Goal: Transaction & Acquisition: Purchase product/service

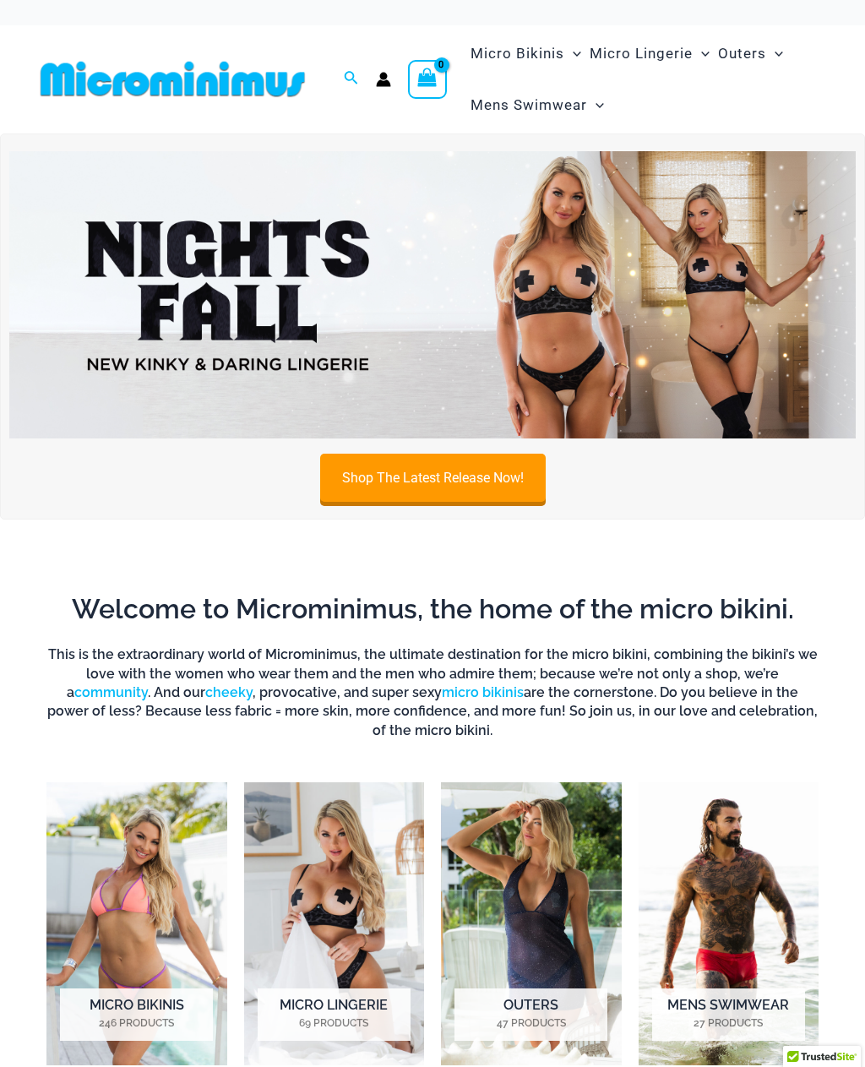
click at [517, 396] on img at bounding box center [432, 295] width 847 height 288
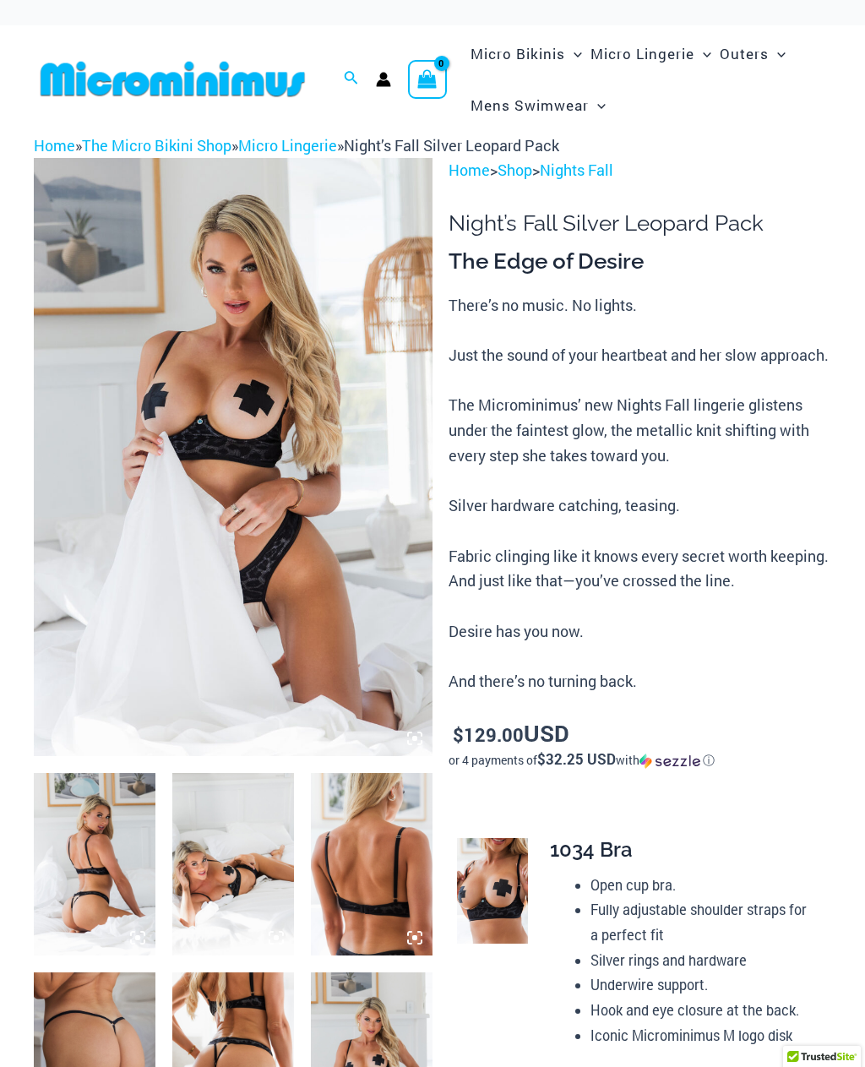
click at [204, 457] on img at bounding box center [233, 457] width 399 height 598
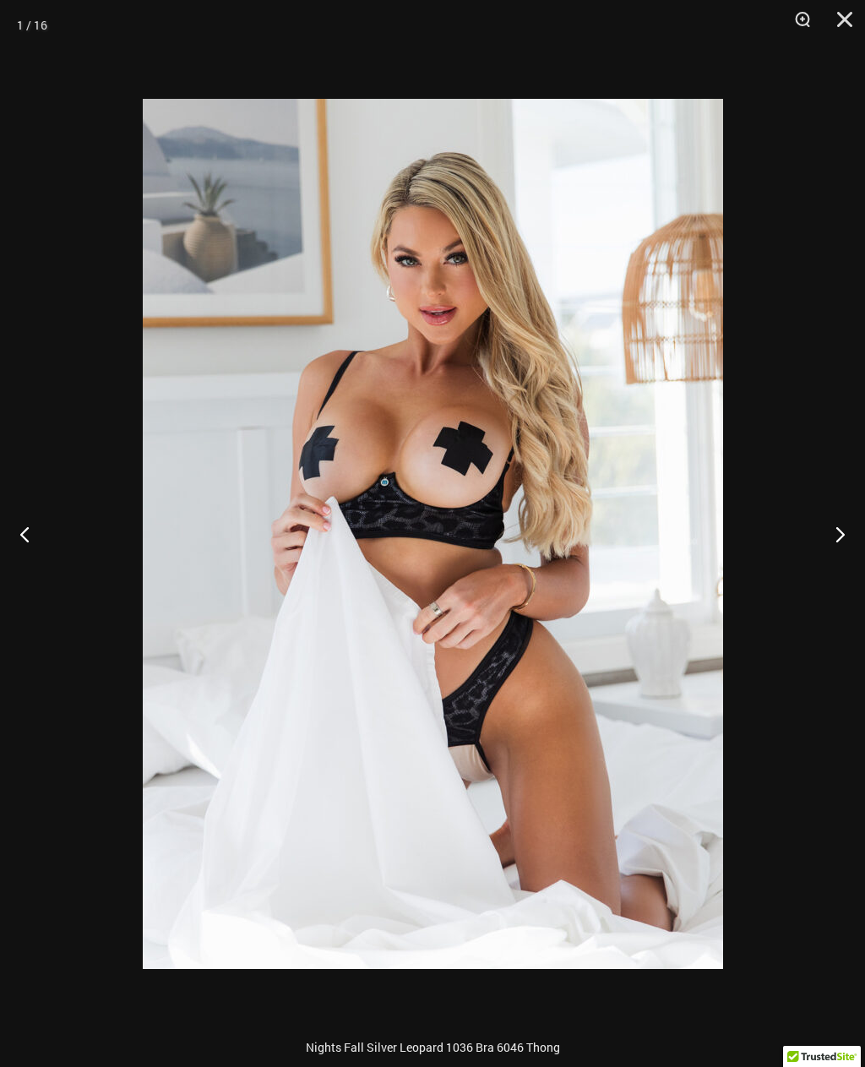
click at [844, 526] on button "Next" at bounding box center [833, 534] width 63 height 85
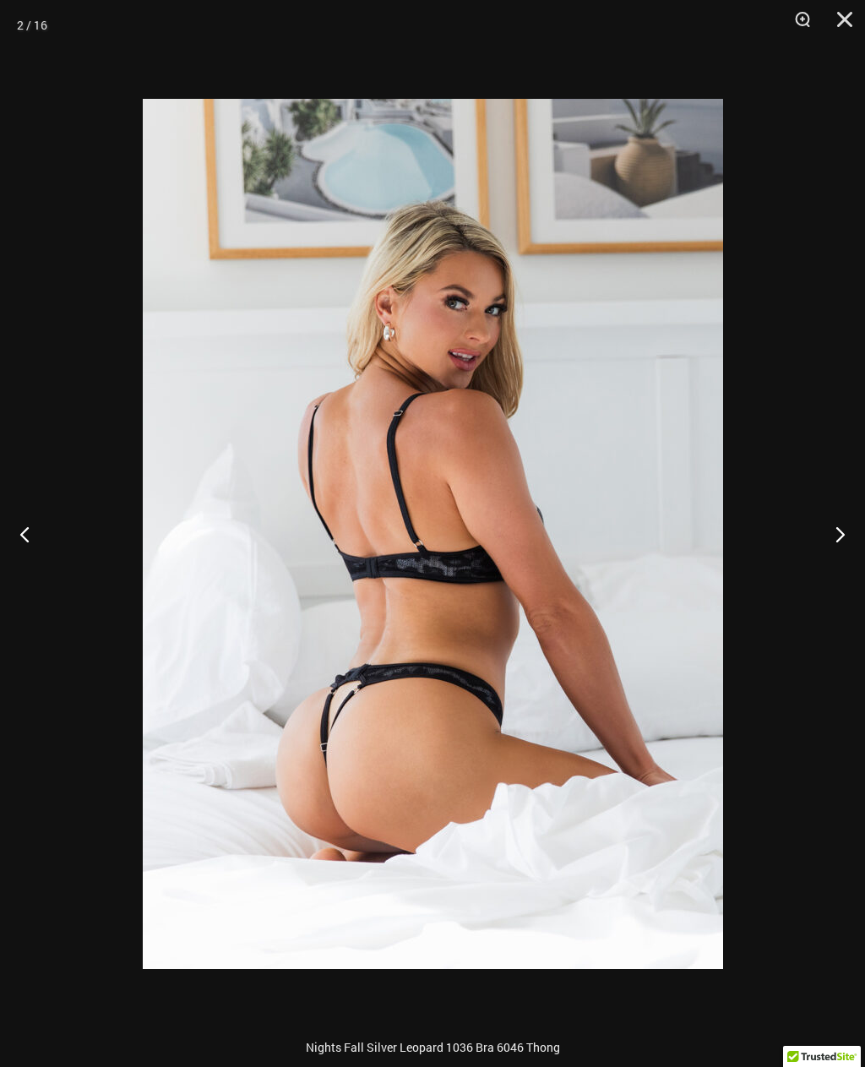
click at [845, 532] on button "Next" at bounding box center [833, 534] width 63 height 85
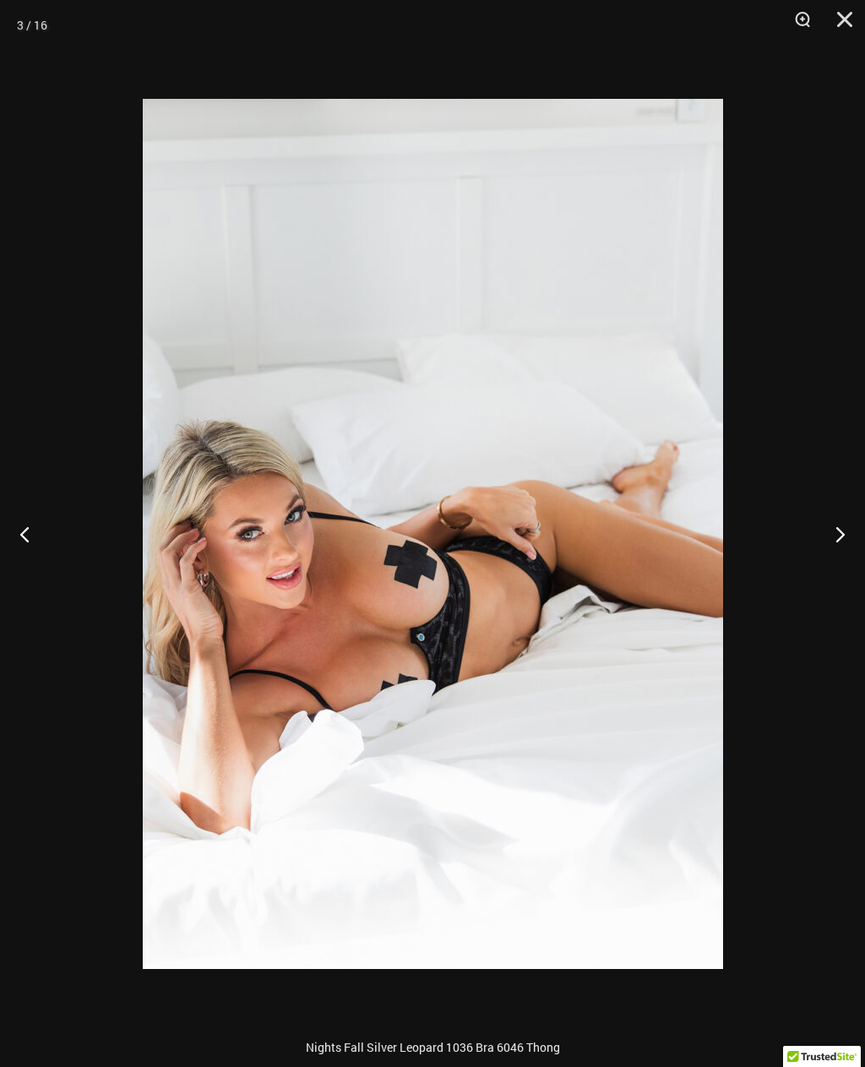
click at [846, 543] on button "Next" at bounding box center [833, 534] width 63 height 85
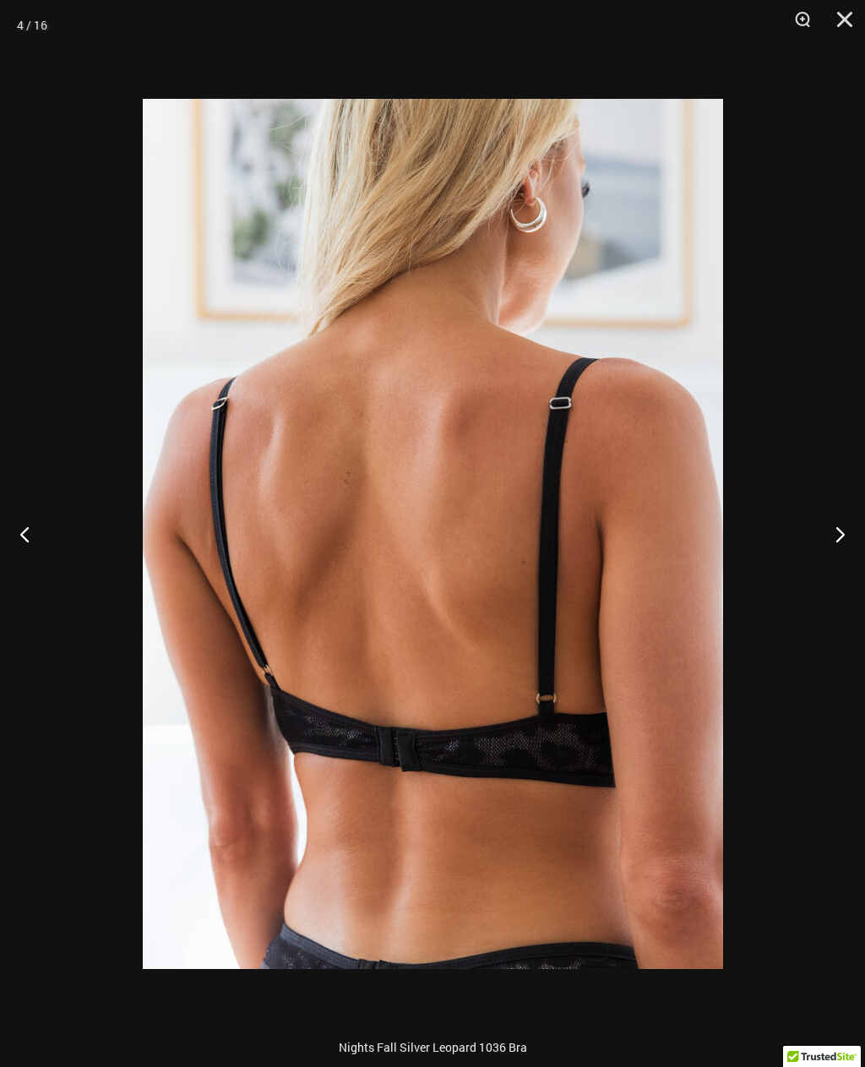
click at [852, 546] on button "Next" at bounding box center [833, 534] width 63 height 85
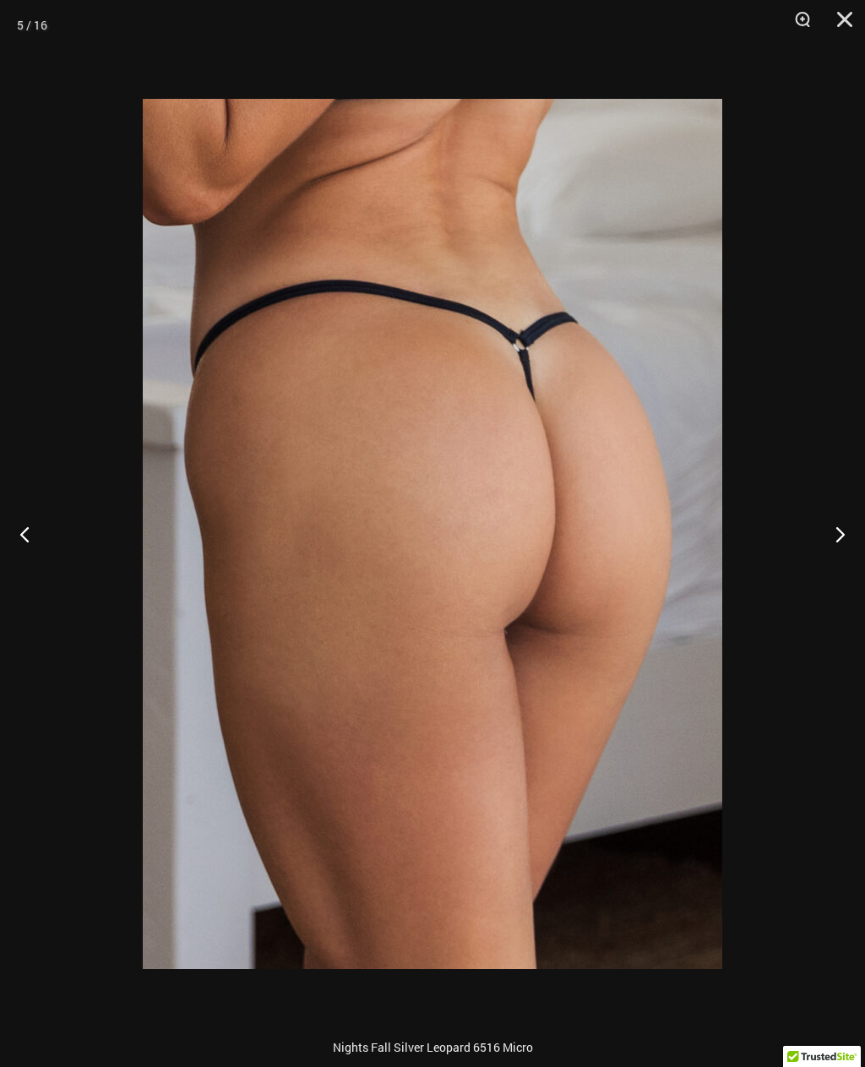
click at [854, 549] on button "Next" at bounding box center [833, 534] width 63 height 85
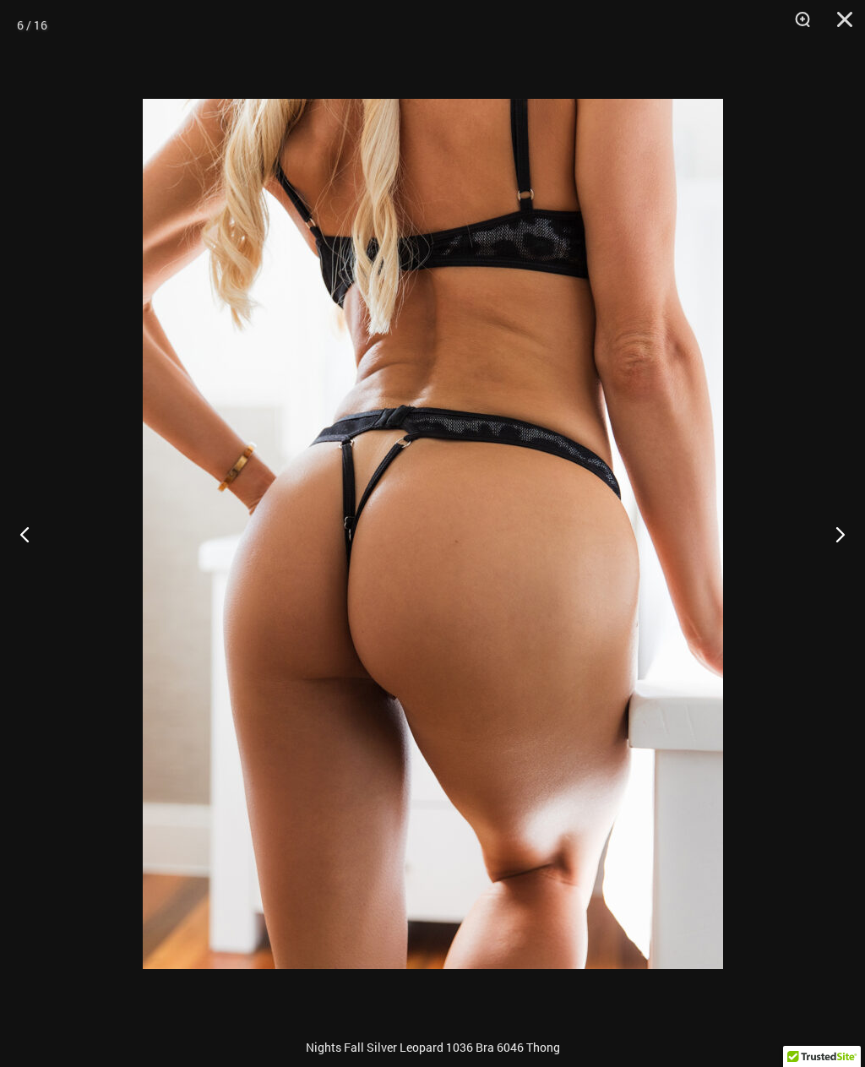
click at [852, 542] on button "Next" at bounding box center [833, 534] width 63 height 85
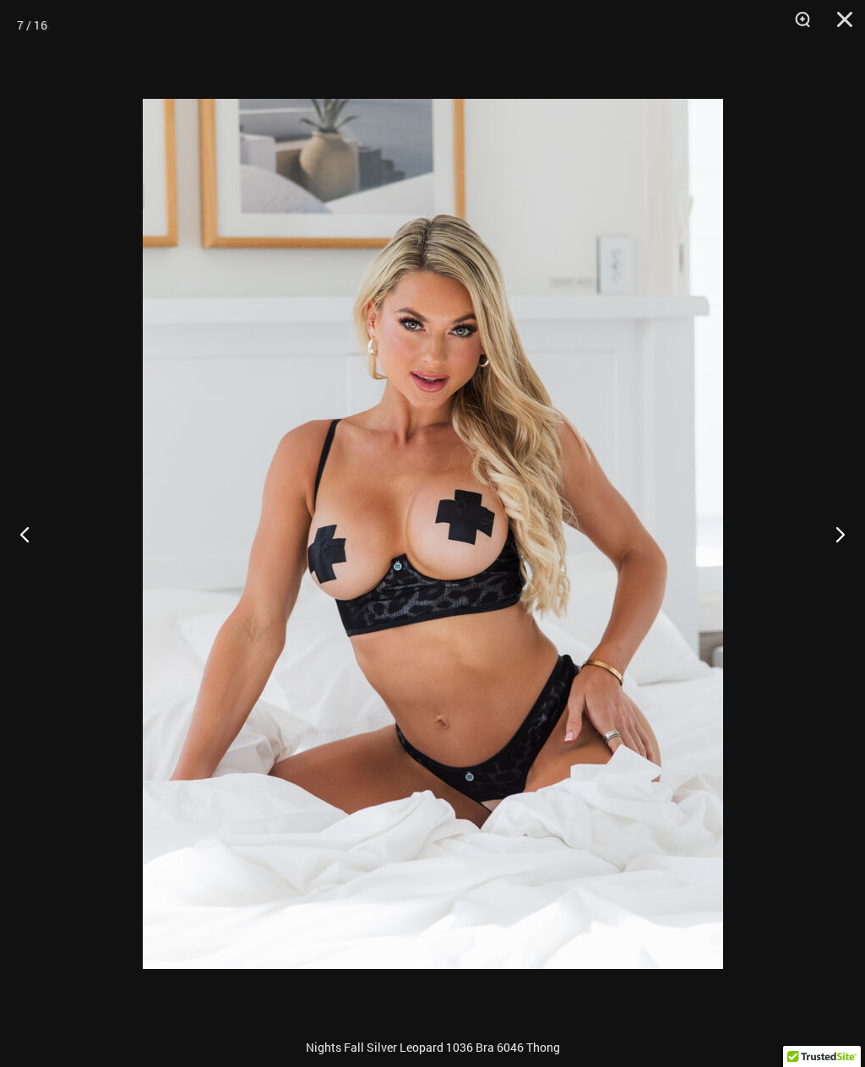
click at [837, 530] on button "Next" at bounding box center [833, 534] width 63 height 85
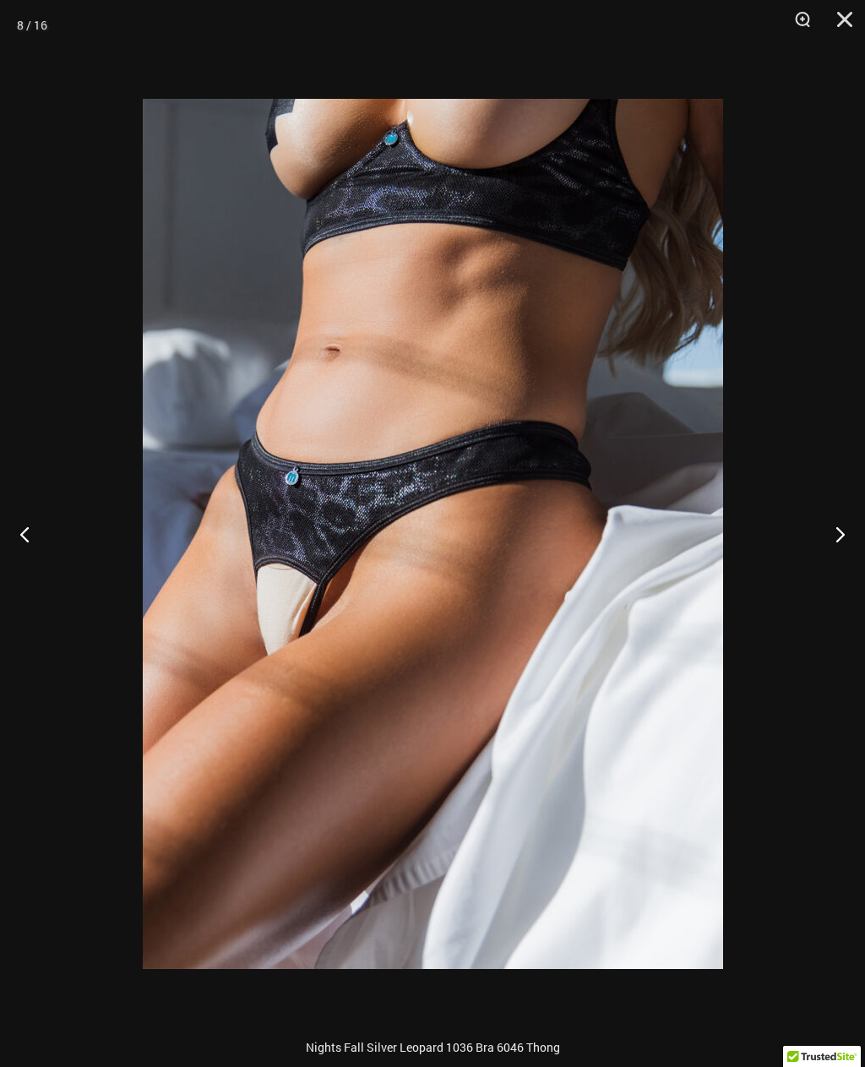
click at [842, 528] on button "Next" at bounding box center [833, 534] width 63 height 85
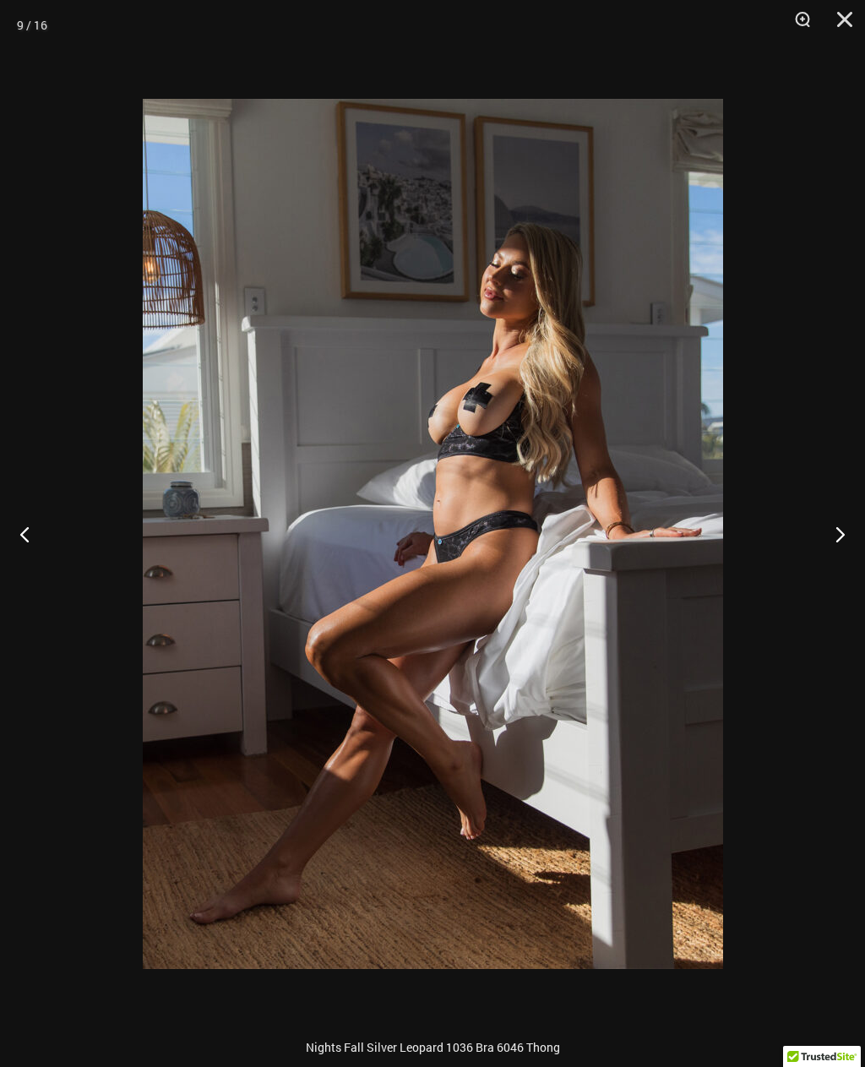
click at [842, 527] on button "Next" at bounding box center [833, 534] width 63 height 85
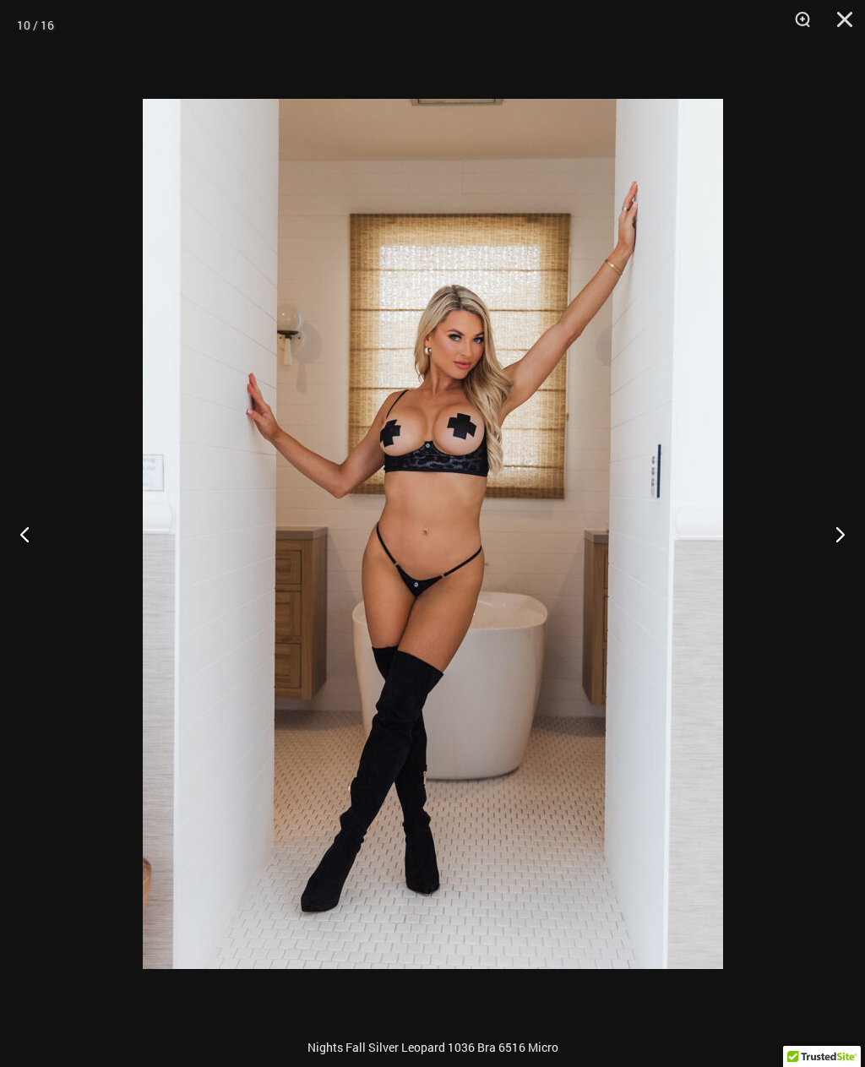
click at [841, 522] on button "Next" at bounding box center [833, 534] width 63 height 85
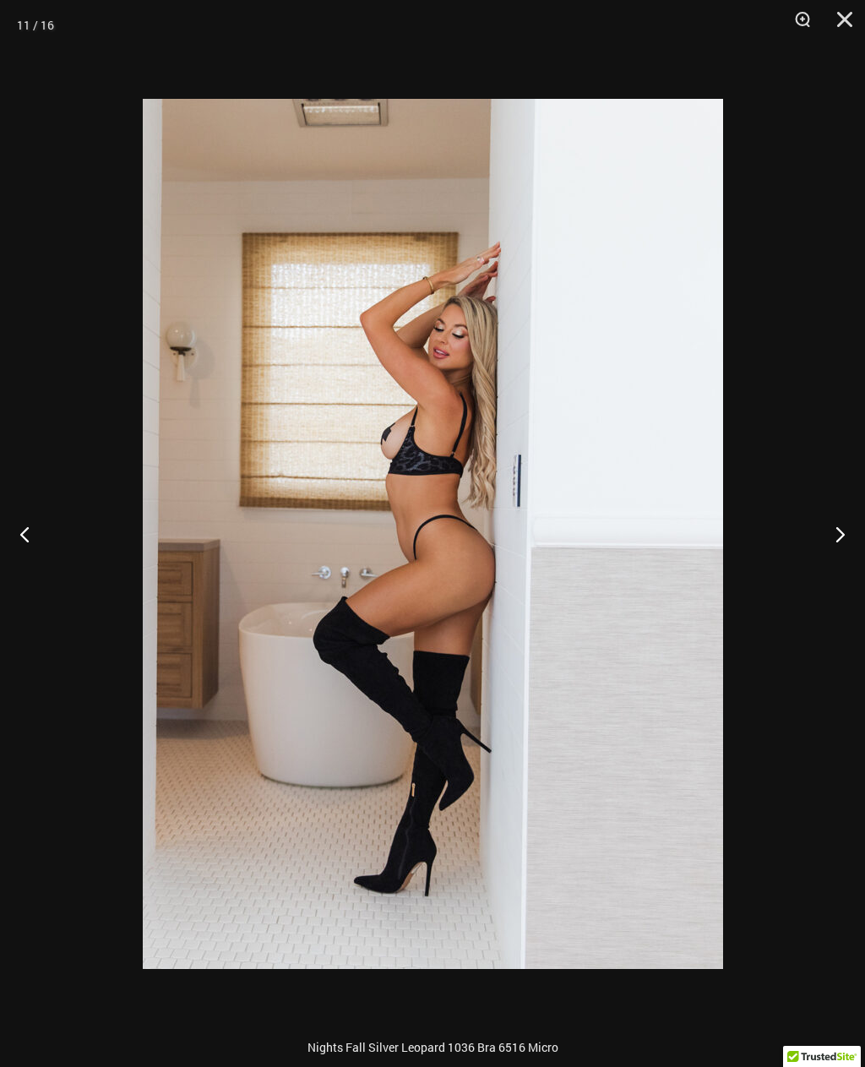
click at [838, 520] on button "Next" at bounding box center [833, 534] width 63 height 85
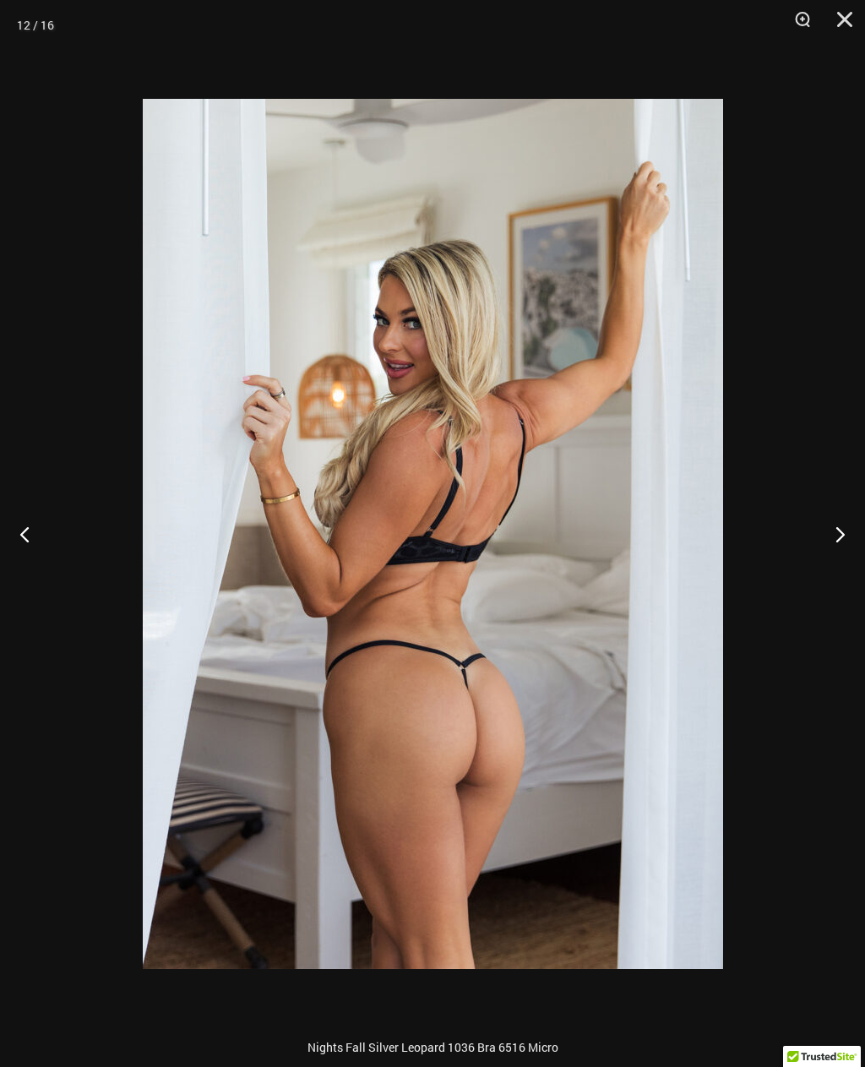
click at [834, 516] on button "Next" at bounding box center [833, 534] width 63 height 85
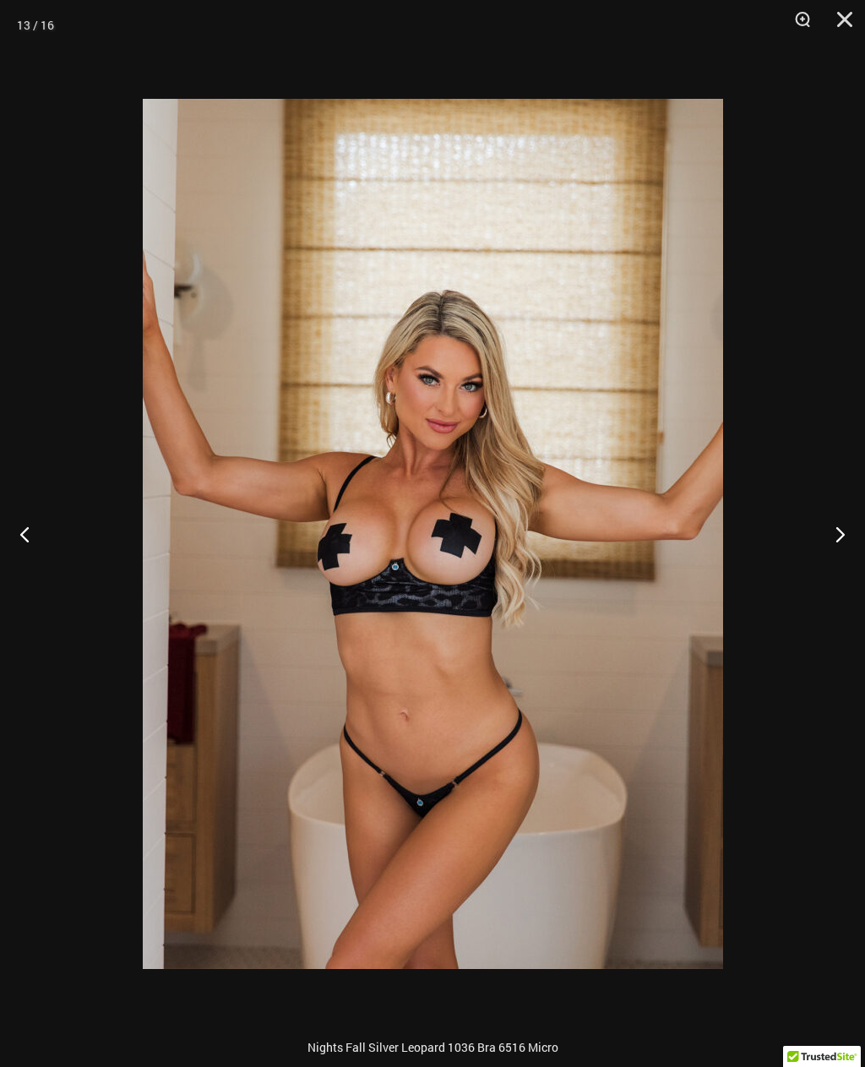
click at [836, 520] on button "Next" at bounding box center [833, 534] width 63 height 85
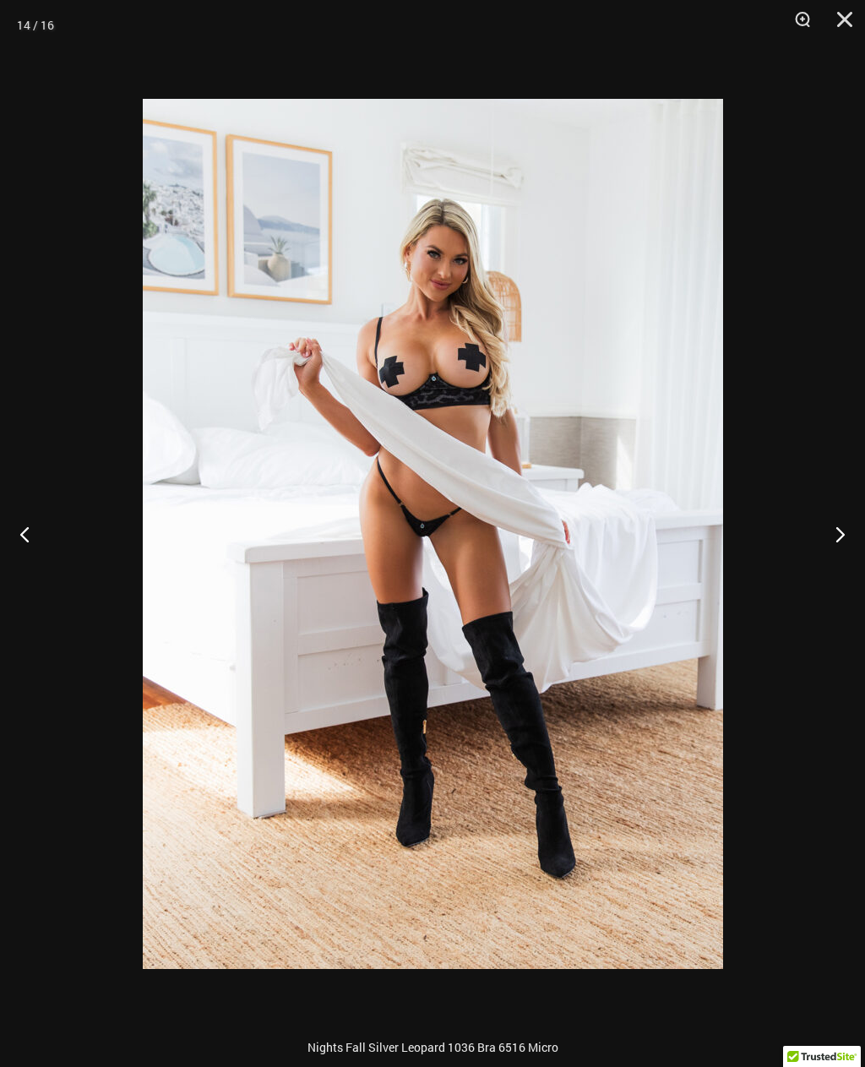
click at [835, 516] on button "Next" at bounding box center [833, 534] width 63 height 85
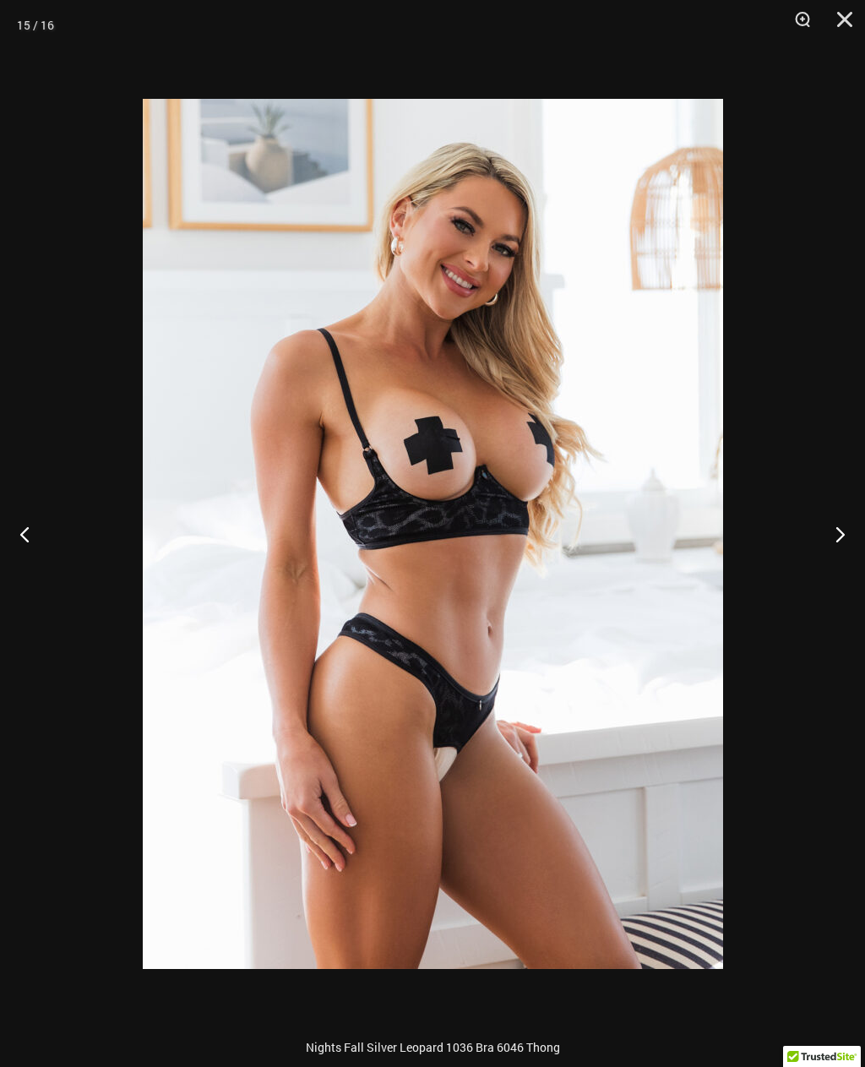
click at [835, 521] on button "Next" at bounding box center [833, 534] width 63 height 85
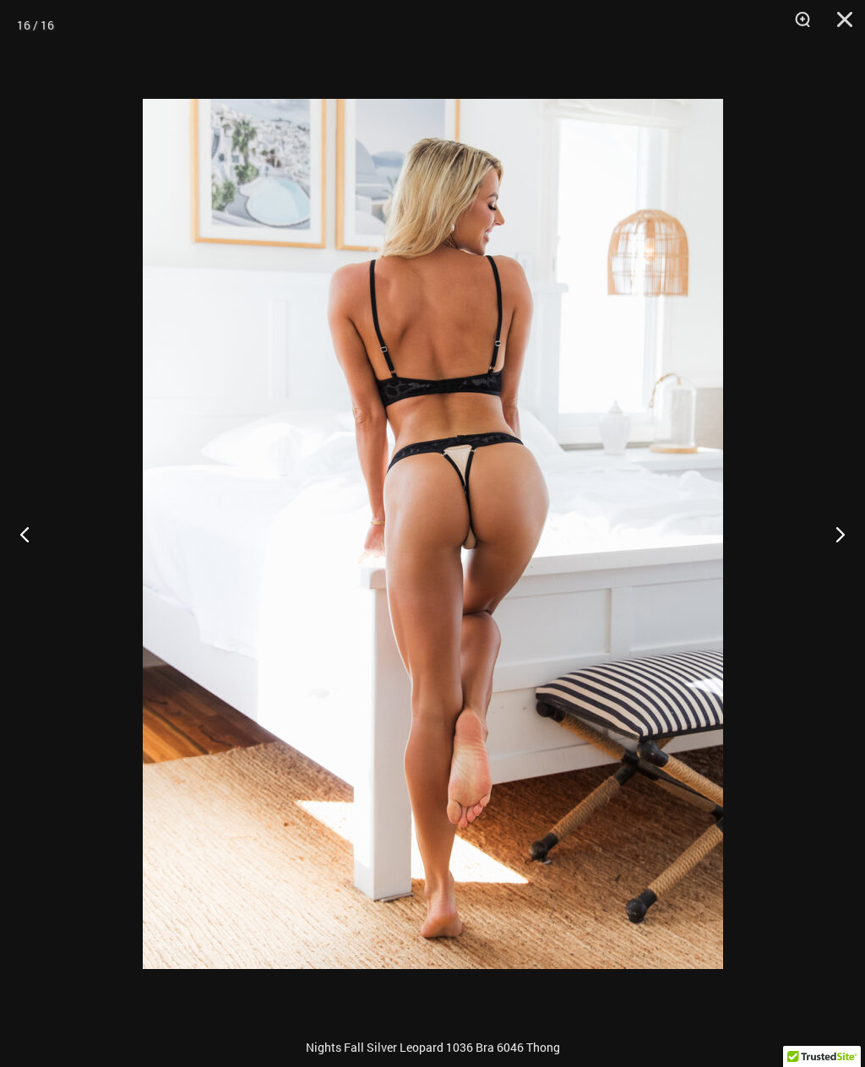
click at [836, 521] on button "Next" at bounding box center [833, 534] width 63 height 85
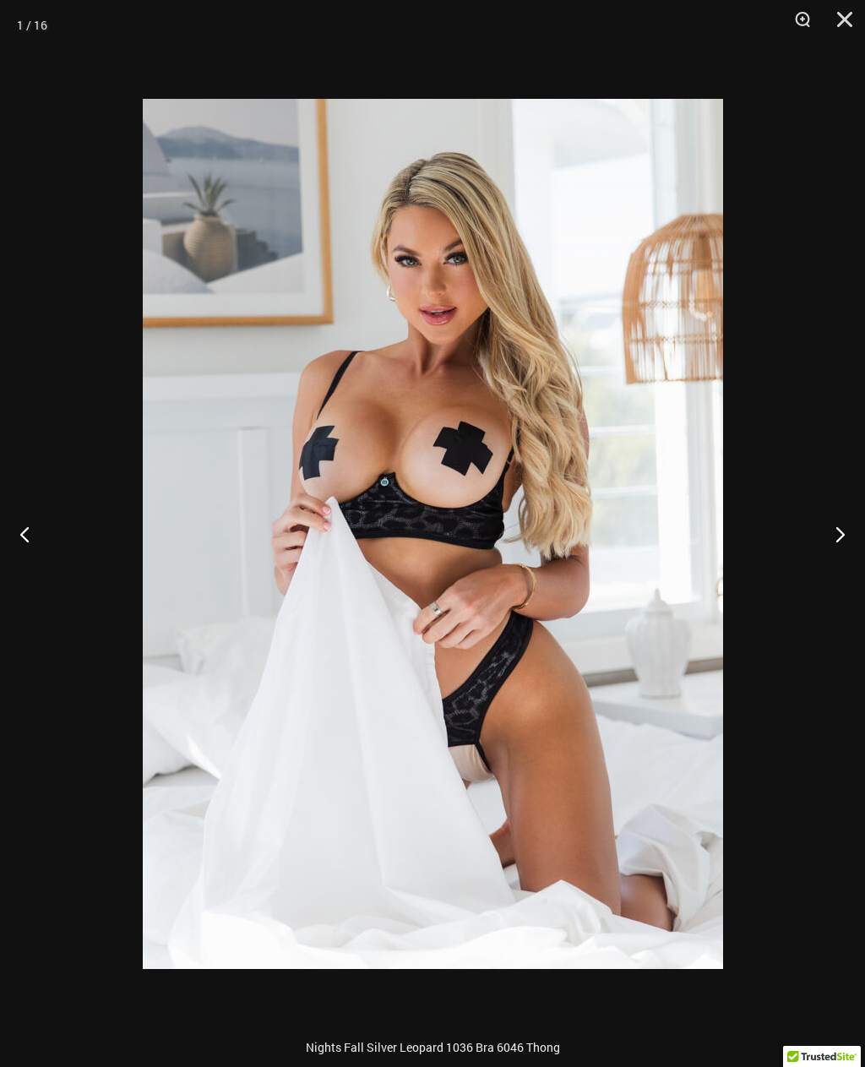
click at [837, 519] on button "Next" at bounding box center [833, 534] width 63 height 85
